Goal: Navigation & Orientation: Find specific page/section

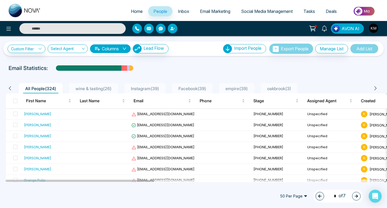
click at [135, 11] on span "Home" at bounding box center [137, 11] width 12 height 5
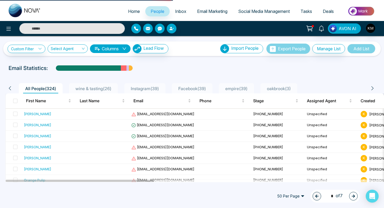
select select "*"
